Goal: Task Accomplishment & Management: Manage account settings

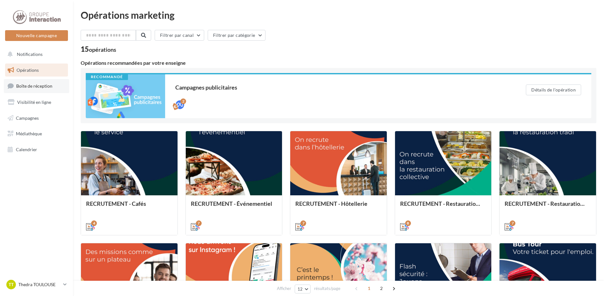
click at [26, 84] on span "Boîte de réception" at bounding box center [34, 85] width 36 height 5
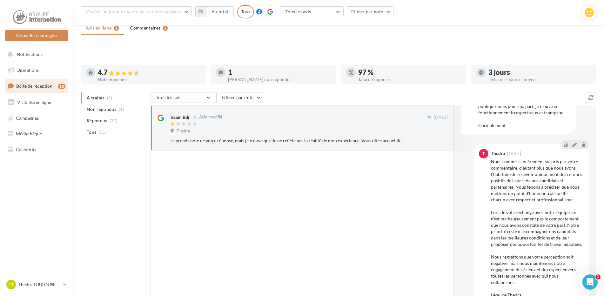
scroll to position [161, 0]
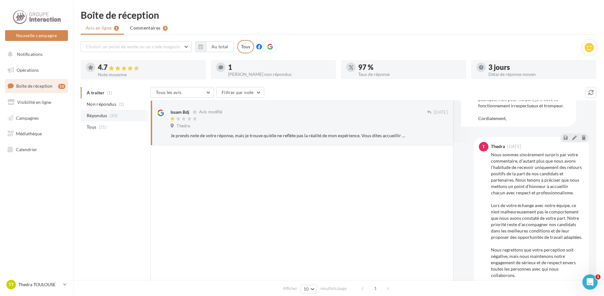
click at [110, 117] on span "(30)" at bounding box center [114, 115] width 8 height 5
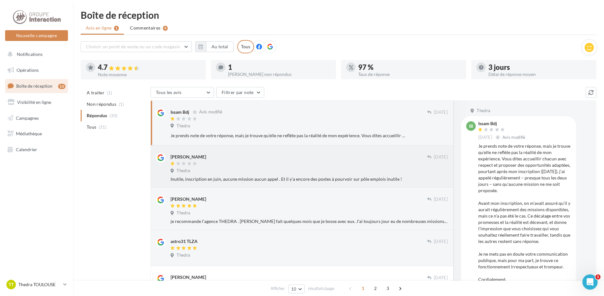
click at [221, 163] on div at bounding box center [299, 163] width 257 height 5
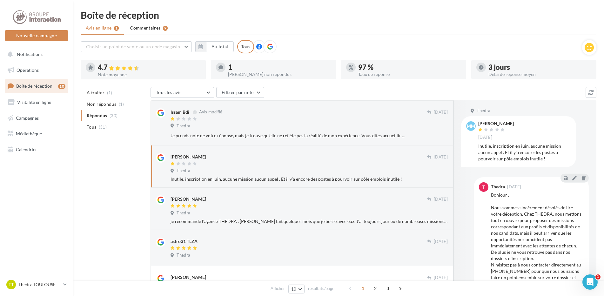
scroll to position [40, 0]
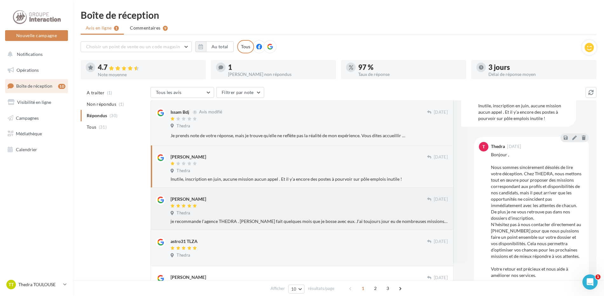
click at [265, 213] on div "Thedra" at bounding box center [309, 213] width 277 height 7
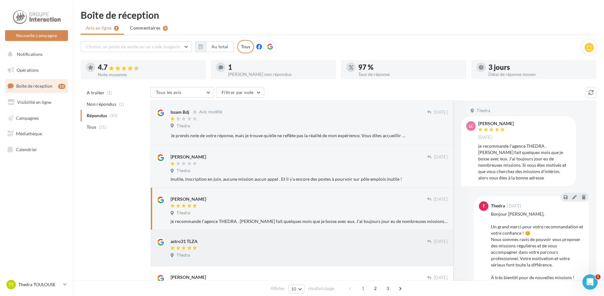
click at [267, 242] on div "astro31 TLZA" at bounding box center [299, 241] width 257 height 7
